Goal: Check status: Check status

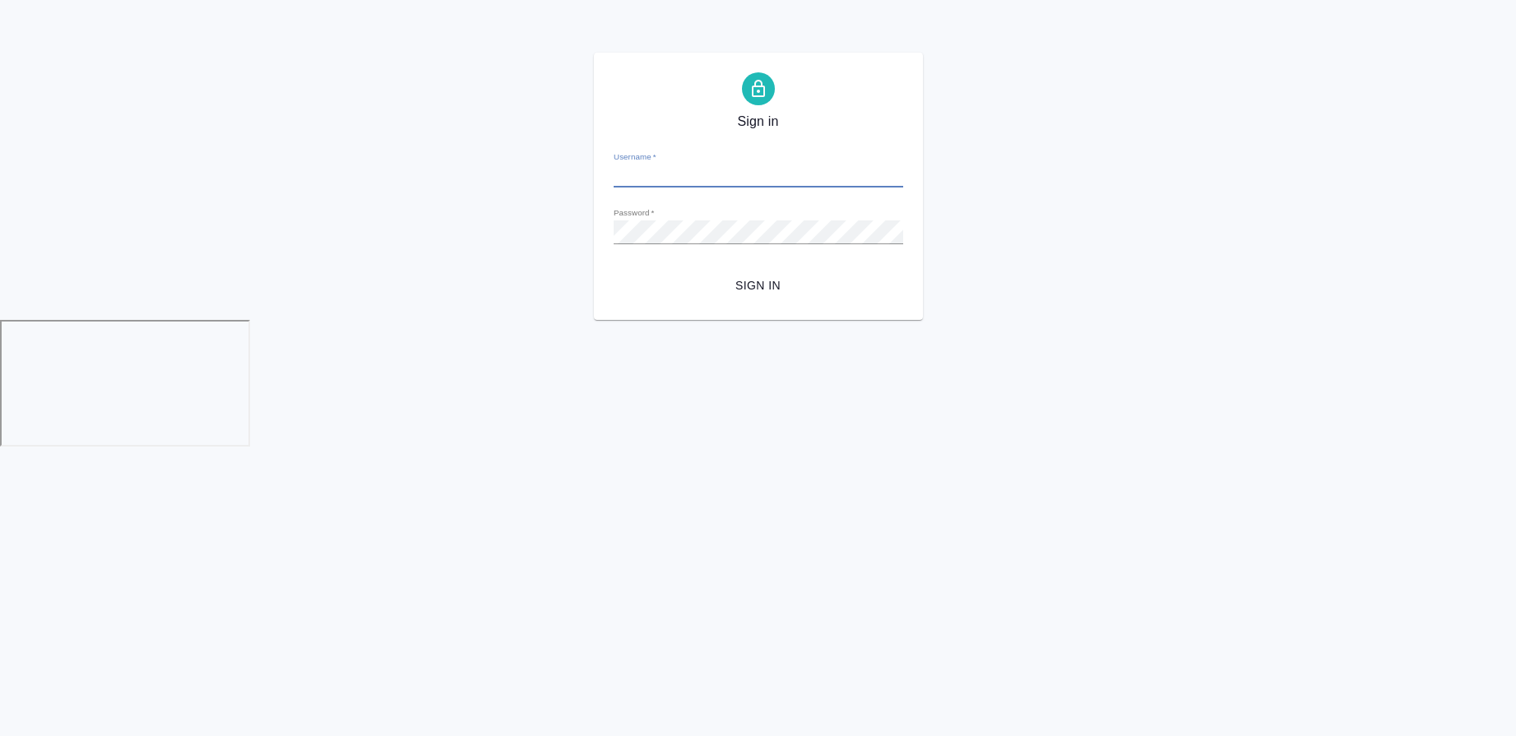
type input "[PERSON_NAME][EMAIL_ADDRESS][DOMAIN_NAME]"
click at [757, 281] on span "Sign in" at bounding box center [758, 286] width 263 height 21
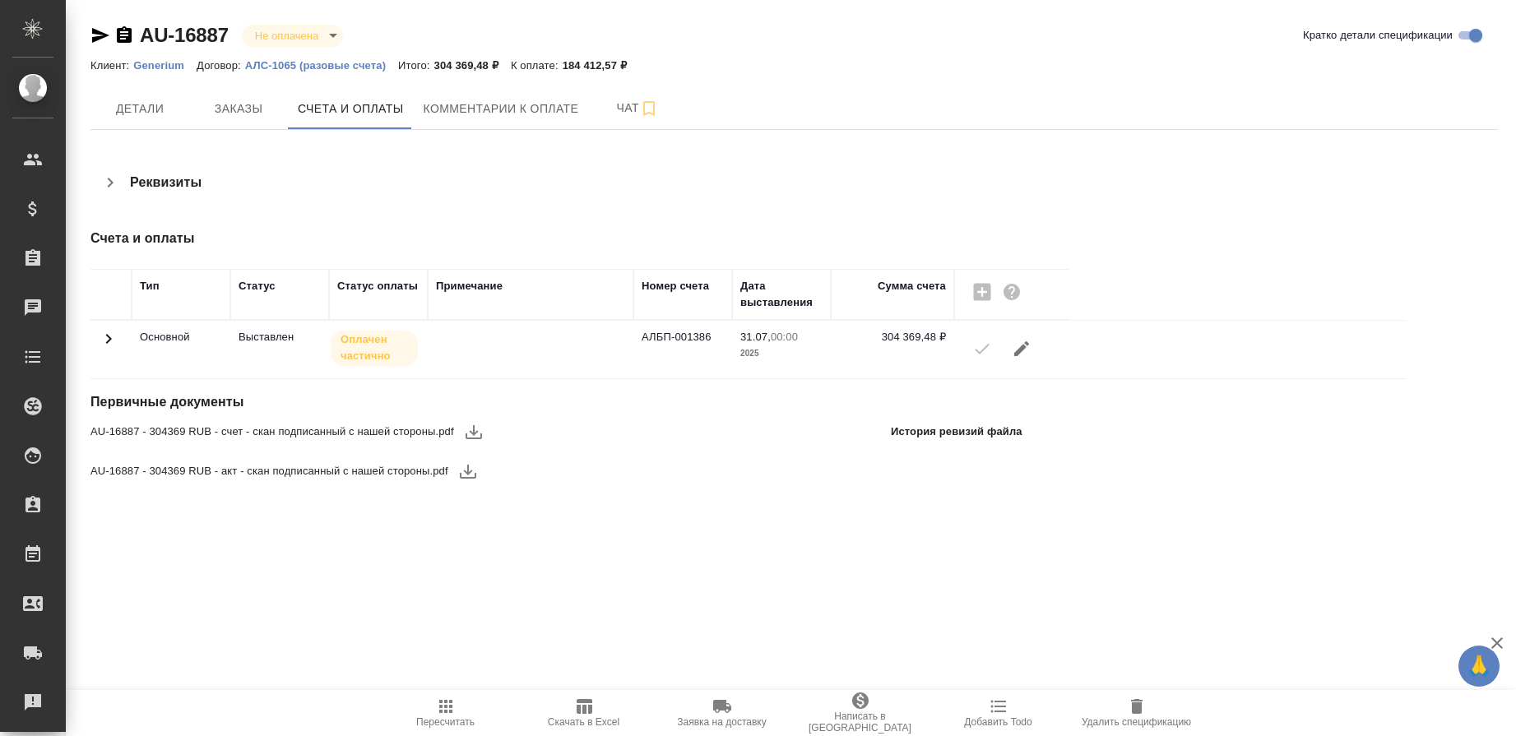
click at [97, 333] on td at bounding box center [111, 350] width 41 height 58
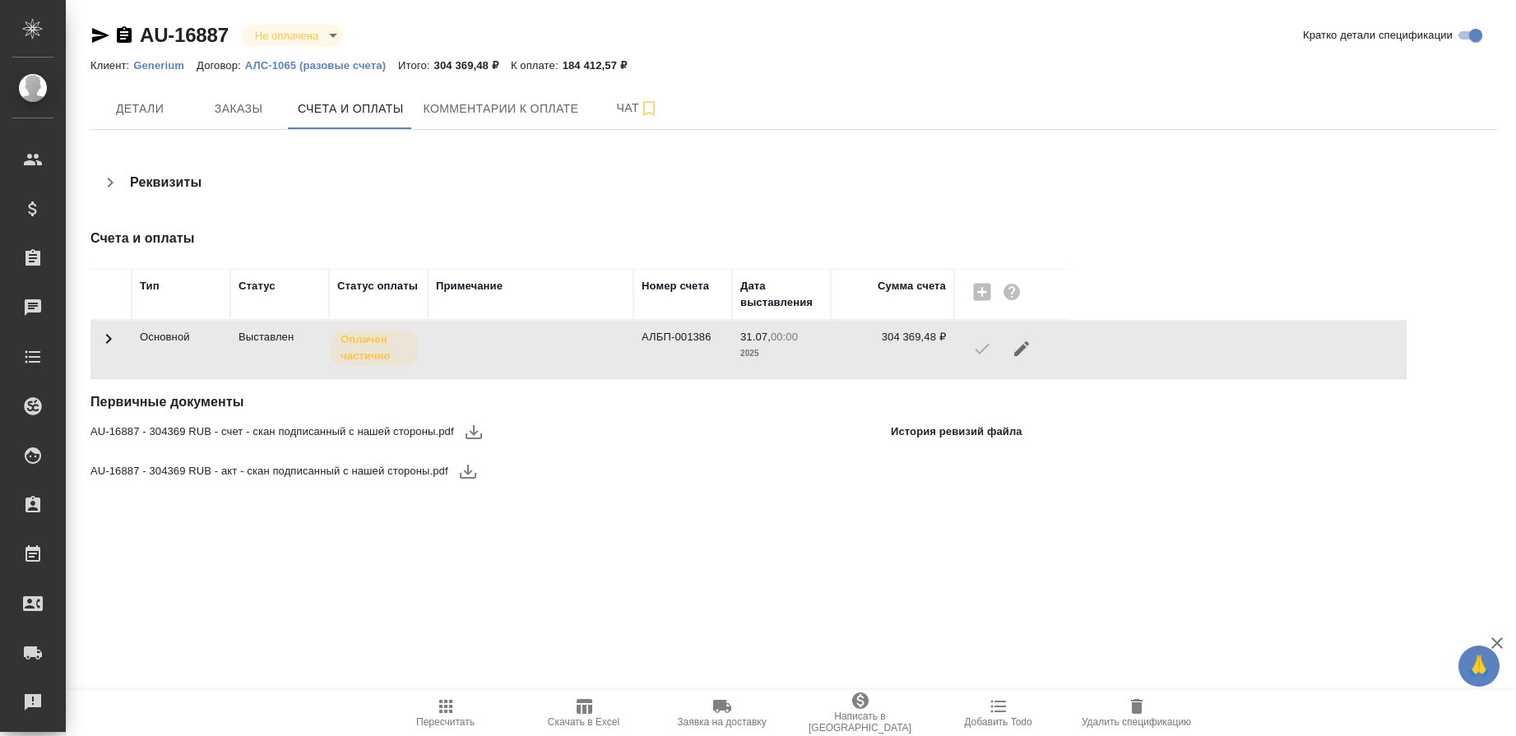
click at [108, 334] on icon at bounding box center [109, 339] width 20 height 20
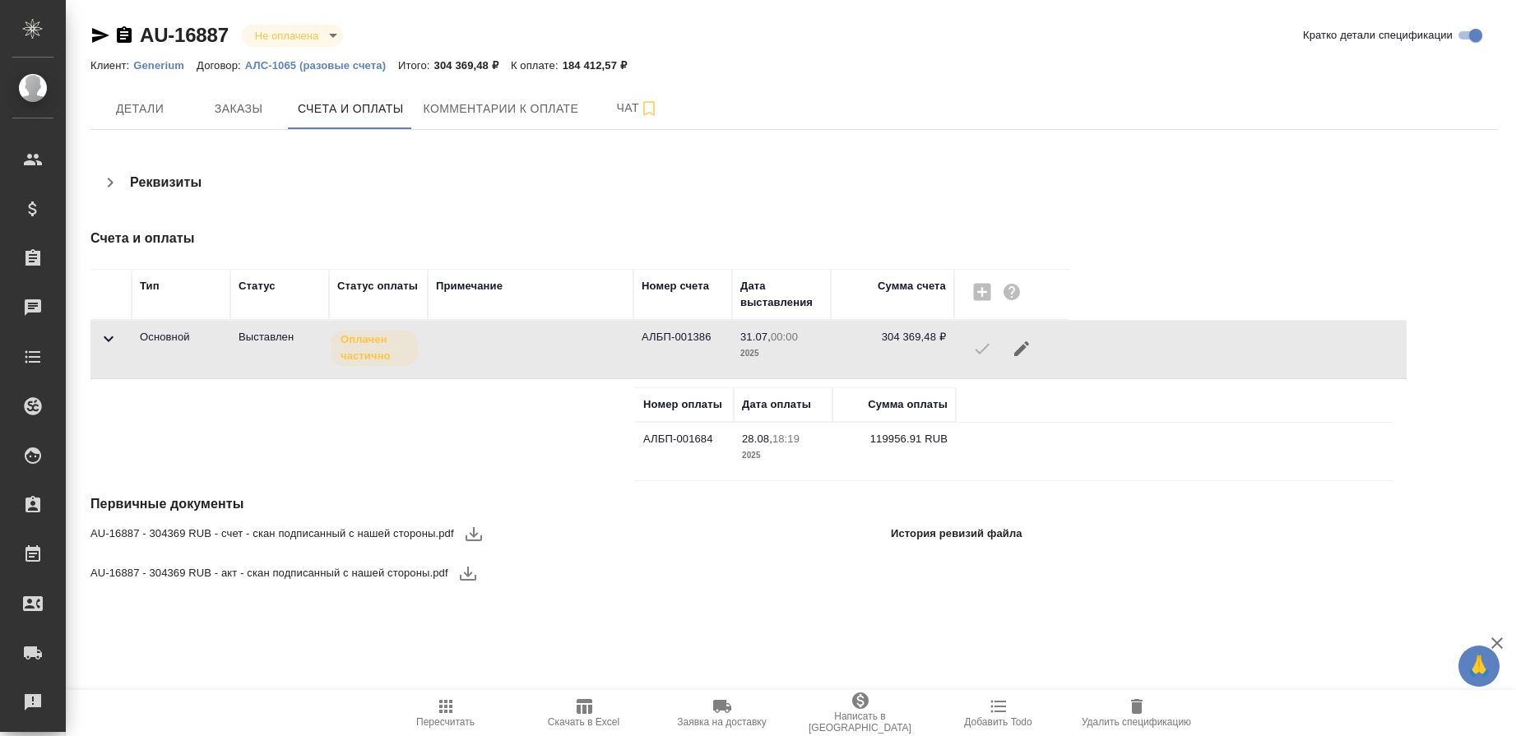
click at [671, 440] on td "АЛБП-001684" at bounding box center [684, 452] width 99 height 58
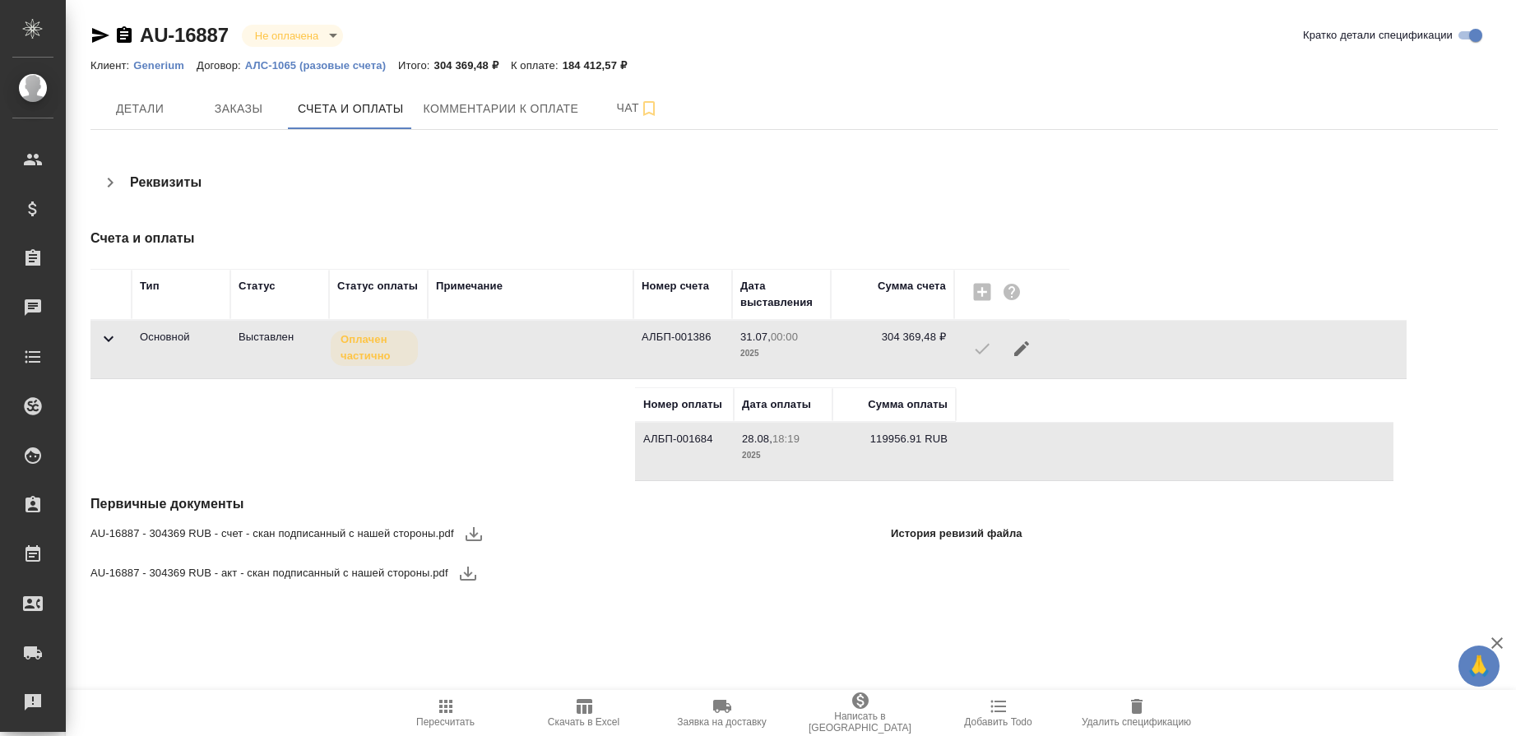
click at [668, 437] on td "АЛБП-001684" at bounding box center [684, 452] width 99 height 58
click at [122, 37] on icon "button" at bounding box center [124, 34] width 15 height 16
click at [120, 35] on icon "button" at bounding box center [124, 34] width 15 height 16
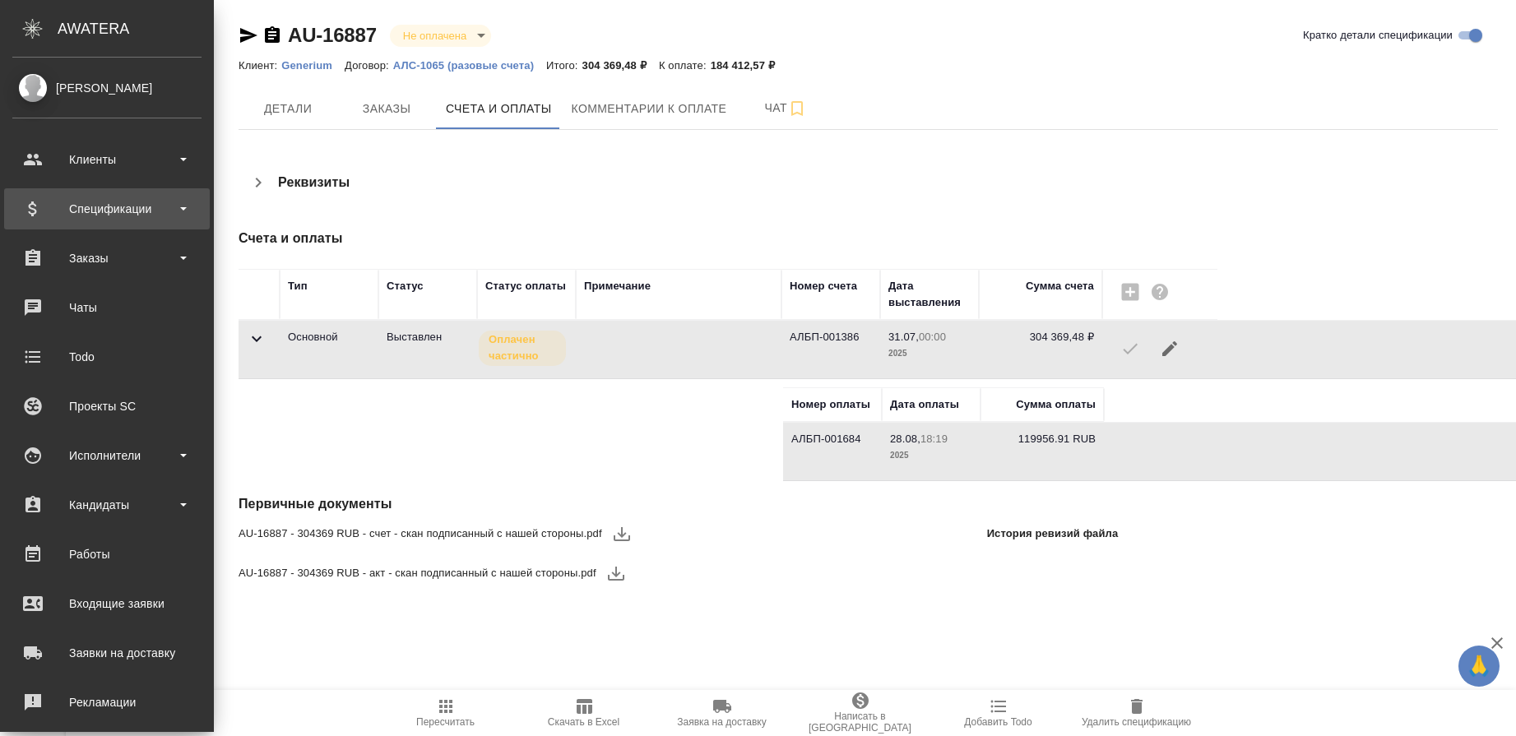
click at [161, 208] on div "Спецификации" at bounding box center [106, 209] width 189 height 25
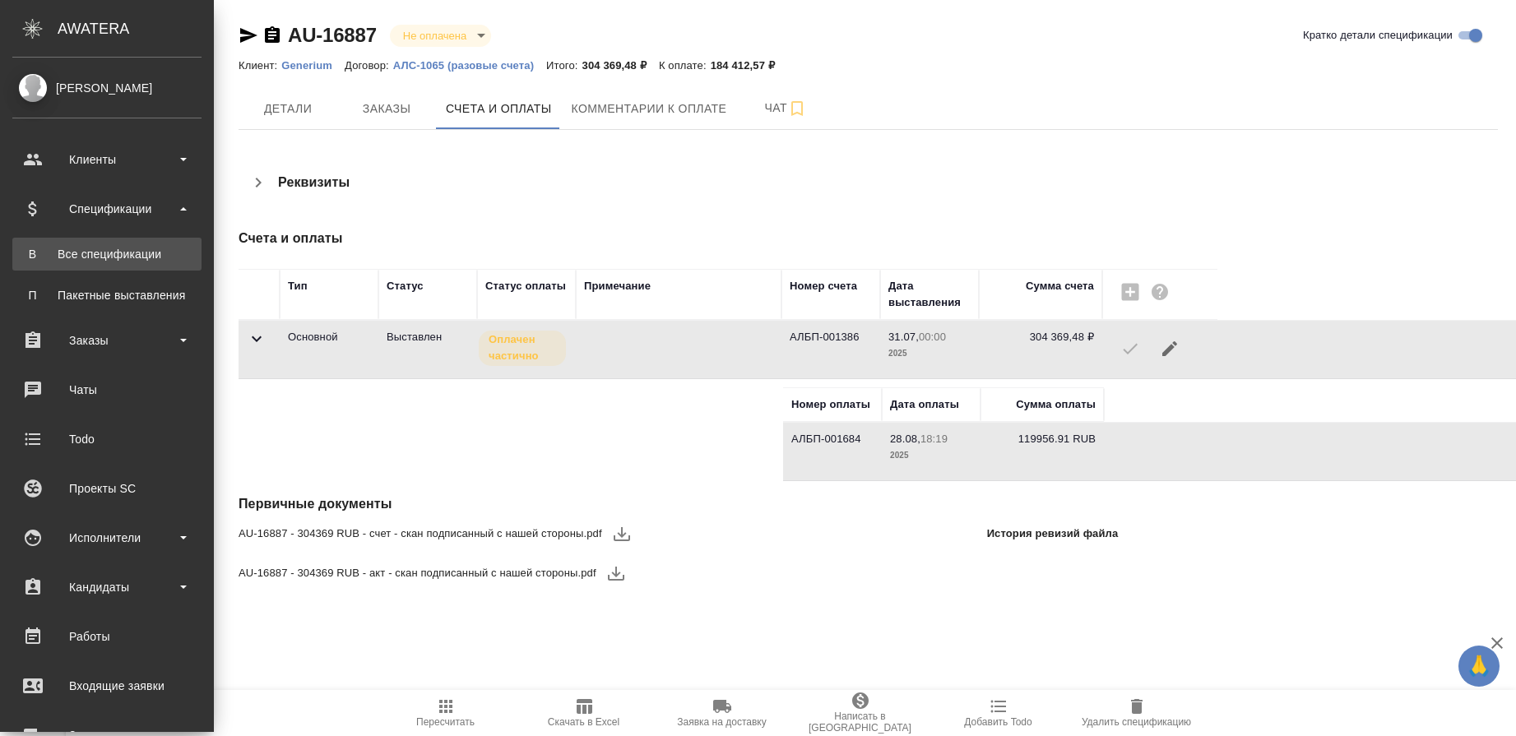
click at [141, 248] on div "Все спецификации" at bounding box center [107, 254] width 173 height 16
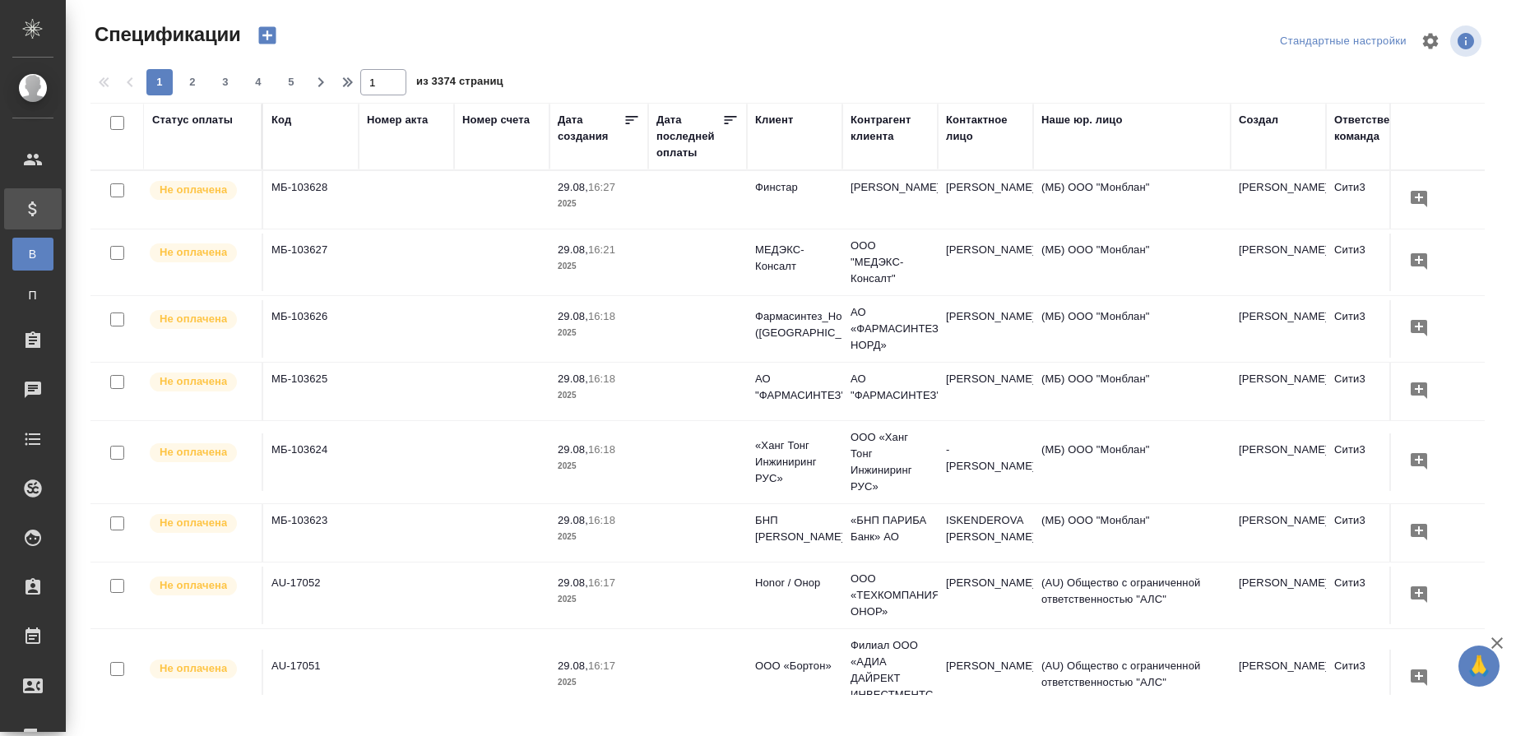
click at [296, 114] on div "Код" at bounding box center [311, 120] width 79 height 16
click at [283, 120] on div "Код" at bounding box center [282, 120] width 20 height 16
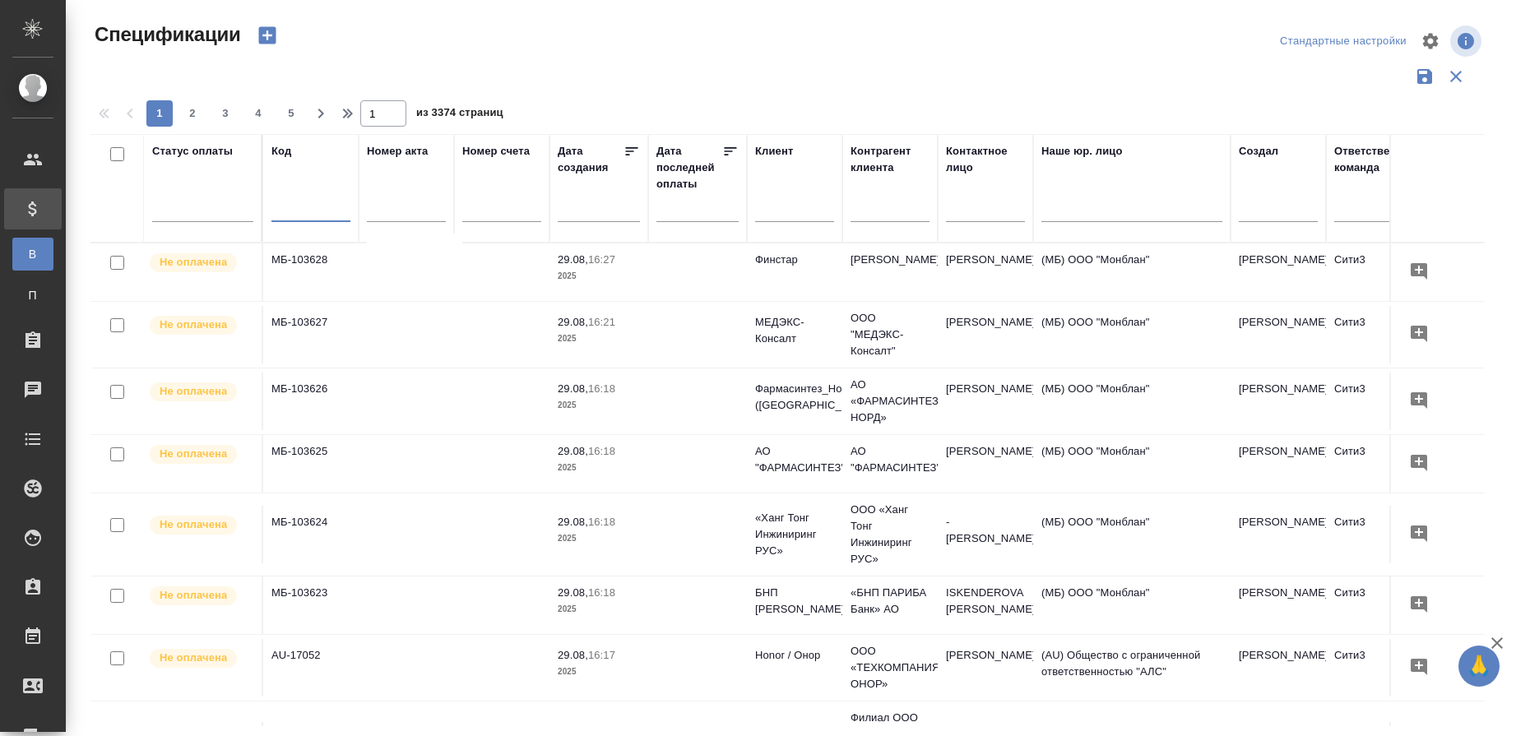
click at [282, 205] on input "text" at bounding box center [311, 211] width 79 height 21
type input "13072"
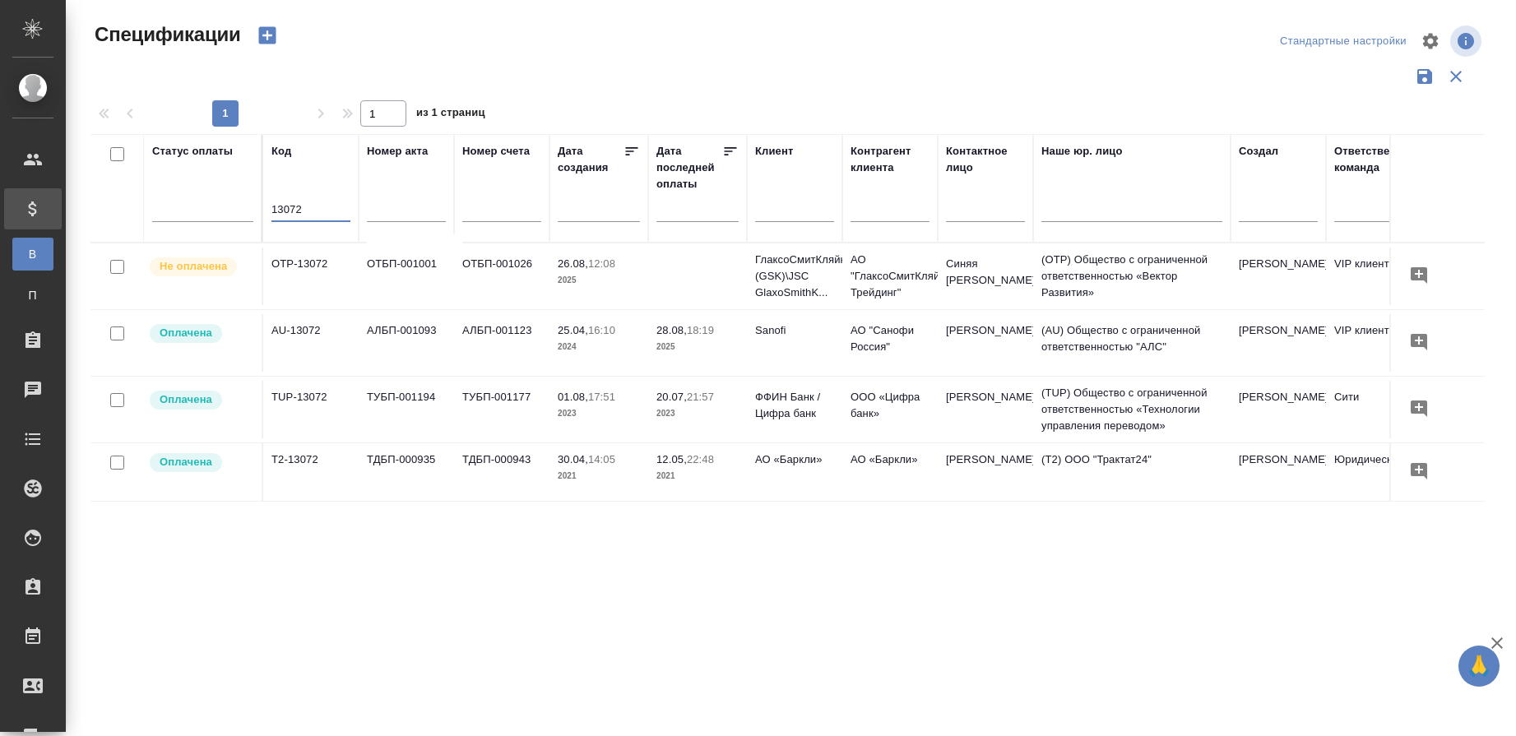
click at [300, 305] on td "AU-13072" at bounding box center [310, 277] width 95 height 58
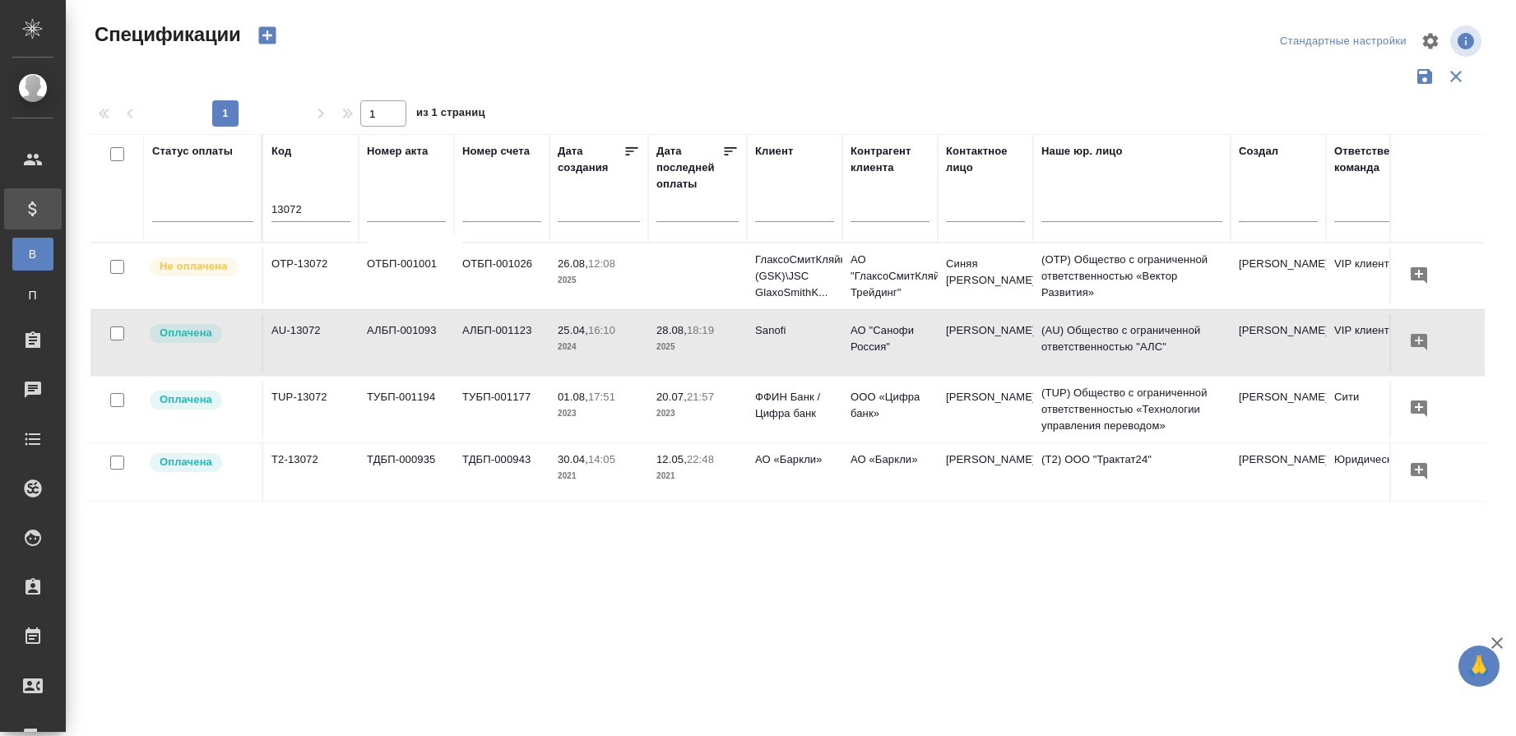
click at [300, 305] on td "AU-13072" at bounding box center [310, 277] width 95 height 58
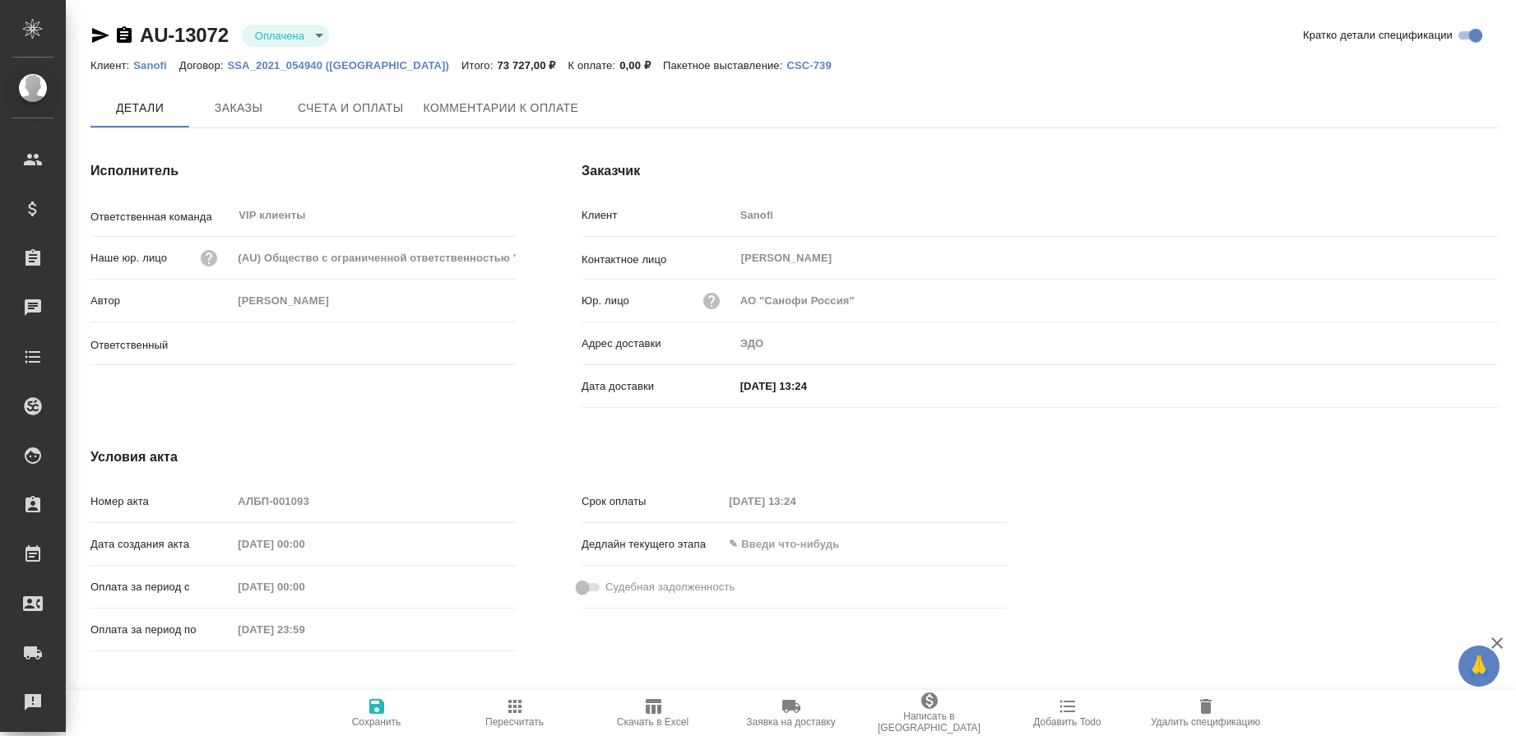
type input "[PERSON_NAME]"
click at [331, 102] on span "Счета и оплаты" at bounding box center [351, 109] width 106 height 21
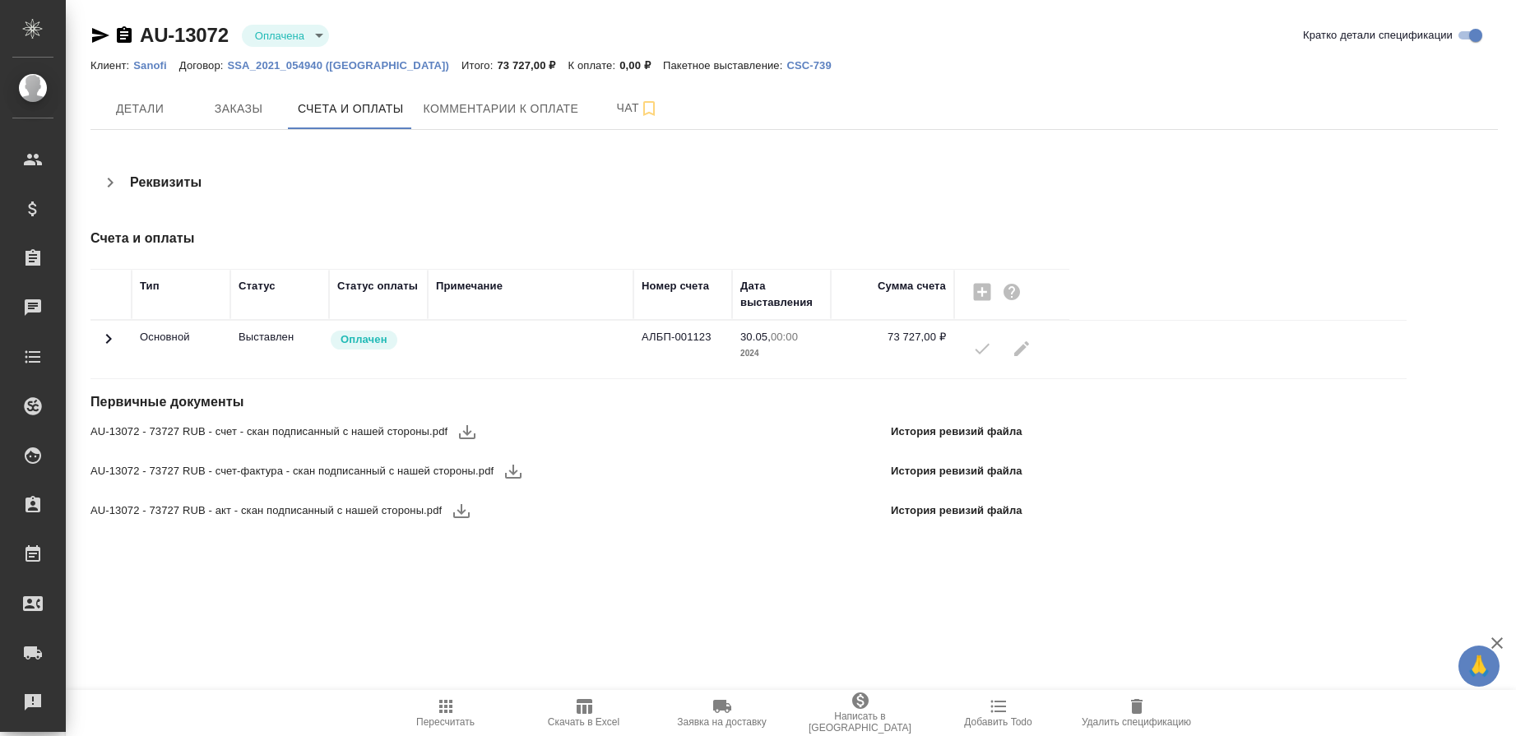
click at [111, 338] on icon at bounding box center [109, 339] width 20 height 20
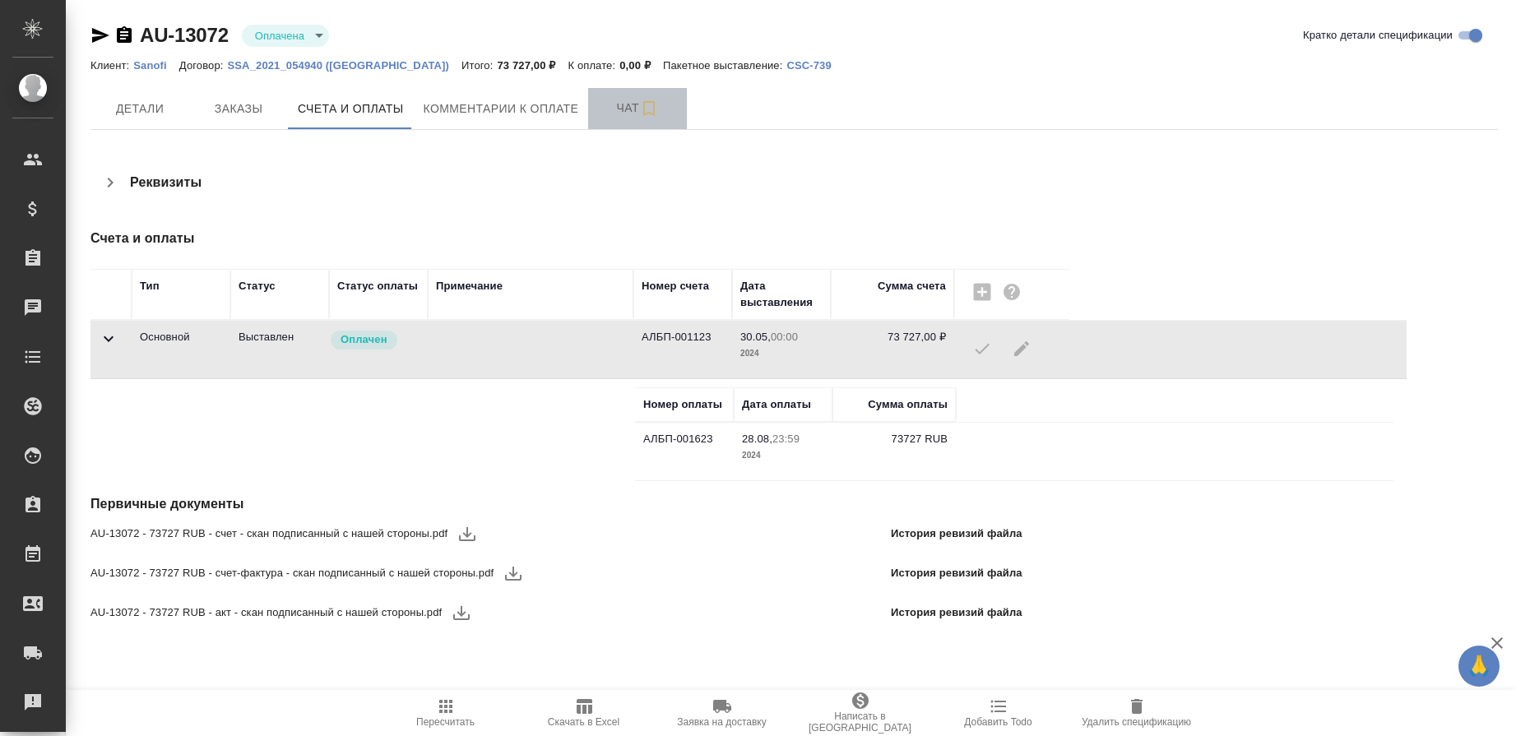
click at [615, 112] on span "Чат" at bounding box center [637, 108] width 79 height 21
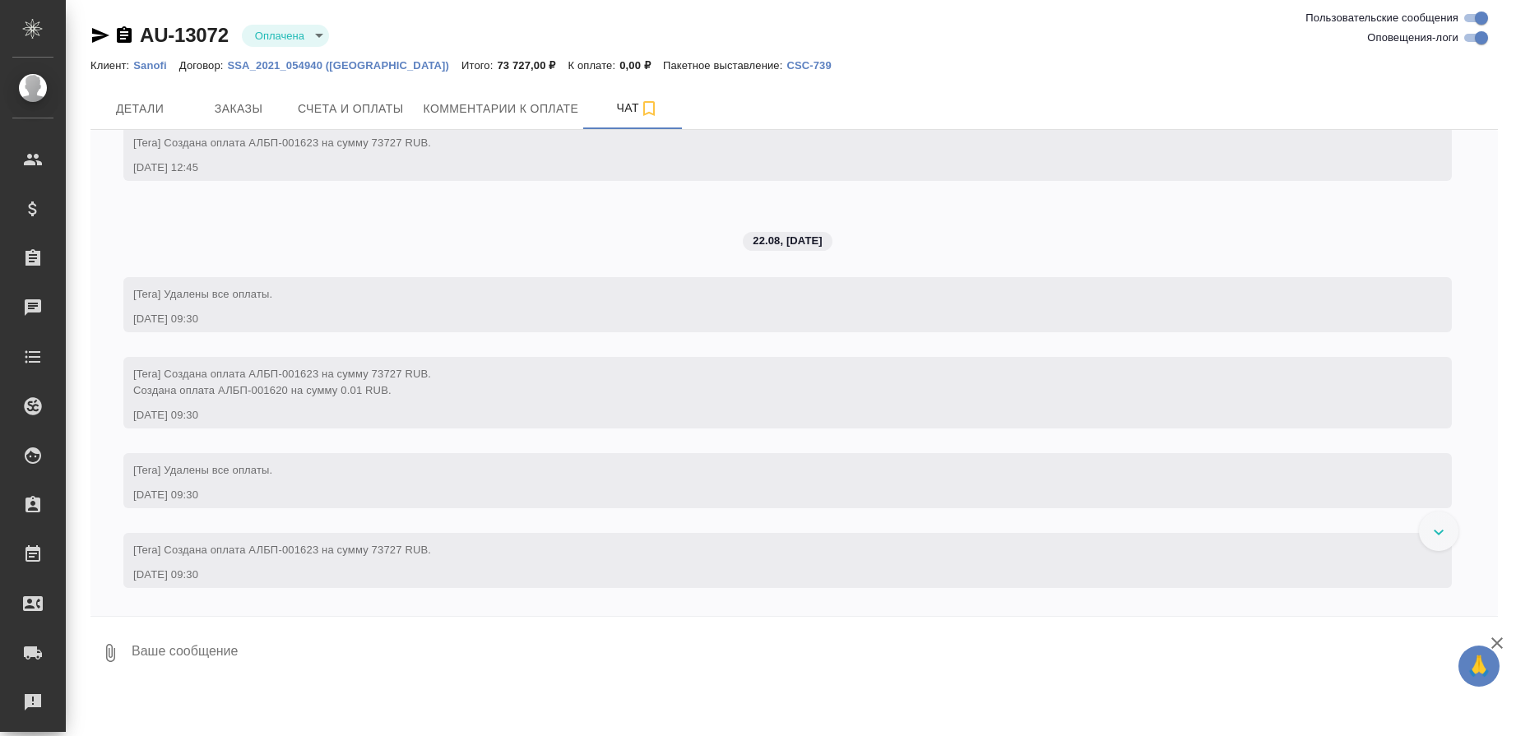
scroll to position [6225, 0]
click at [332, 111] on span "Счета и оплаты" at bounding box center [351, 109] width 106 height 21
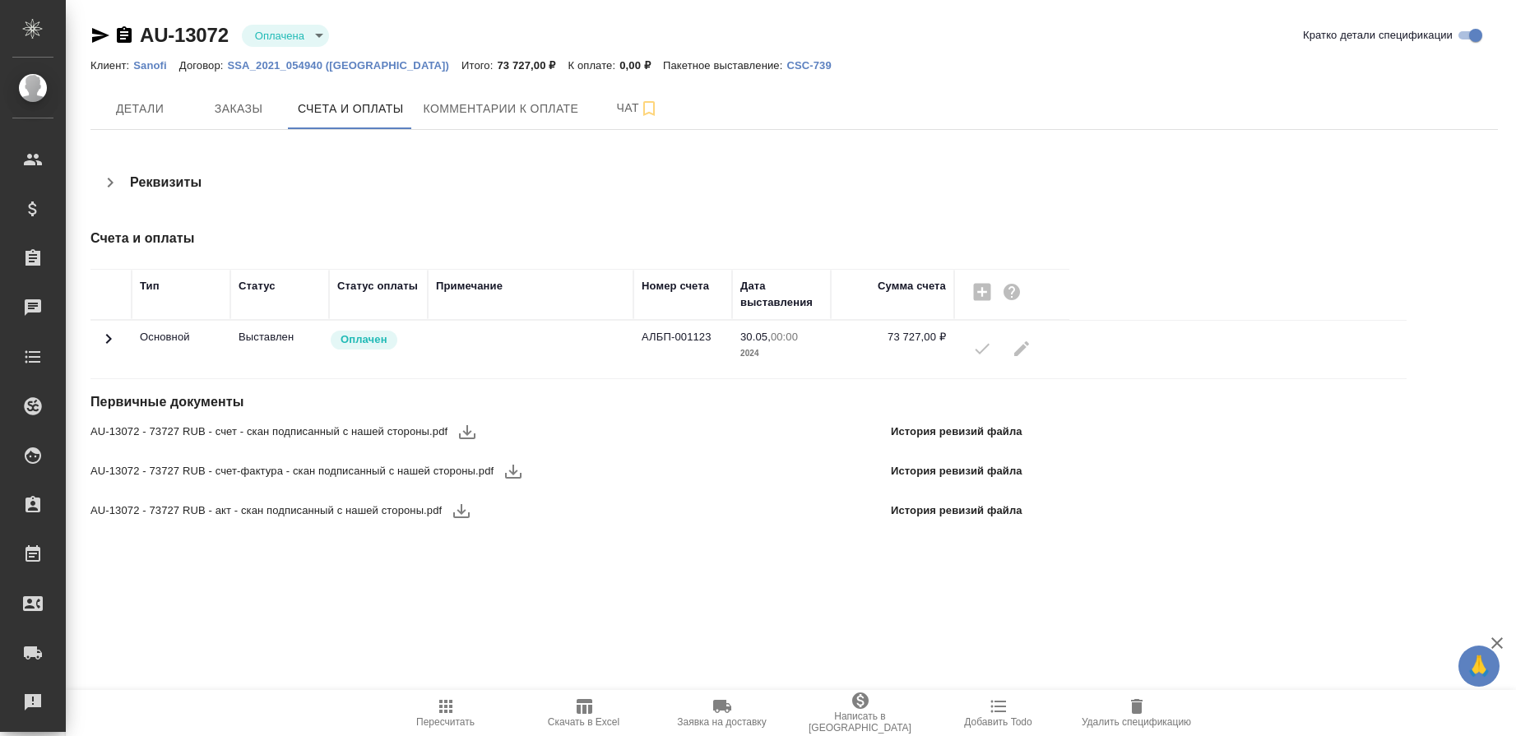
click at [104, 345] on icon at bounding box center [109, 339] width 20 height 20
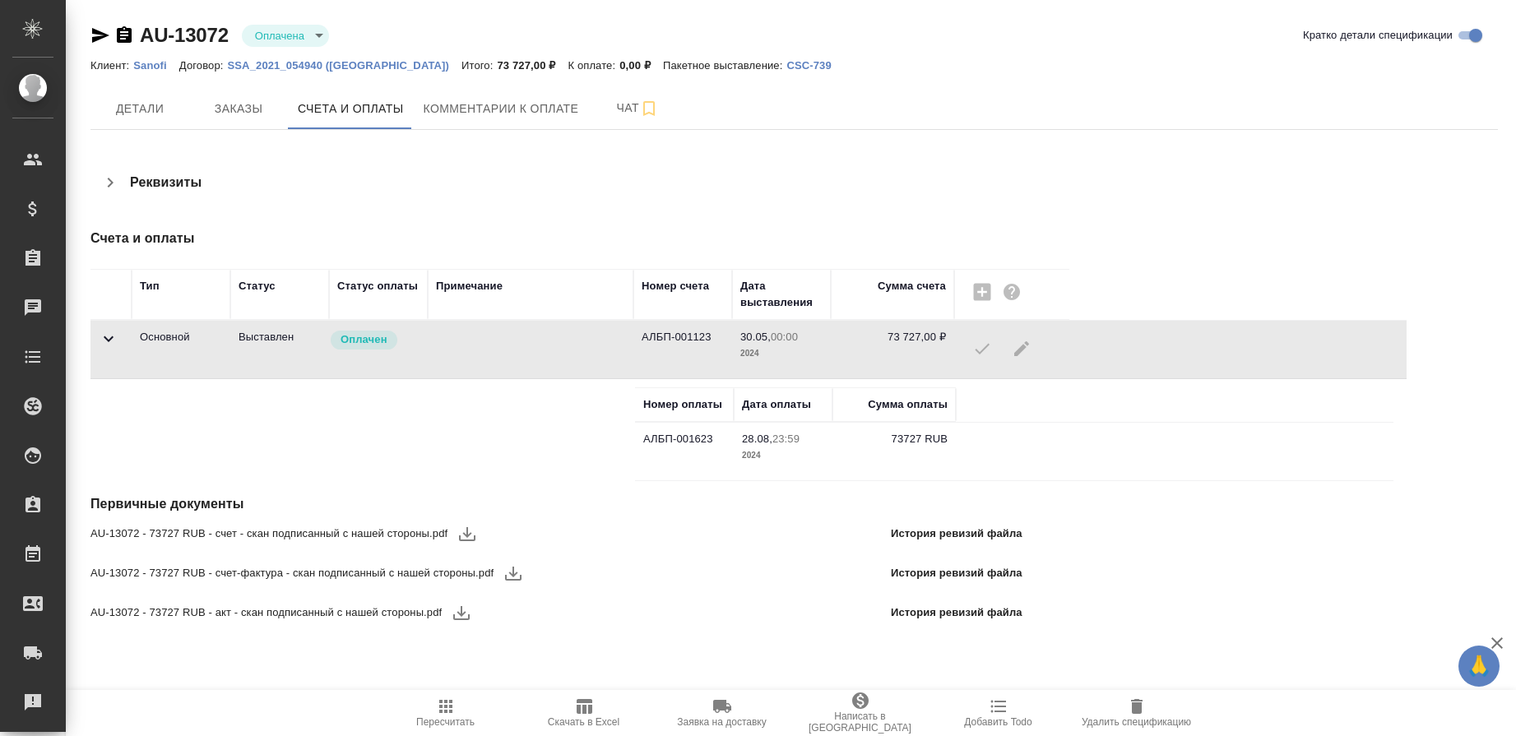
click at [122, 30] on icon "button" at bounding box center [124, 34] width 15 height 16
